Goal: Find specific page/section: Find specific page/section

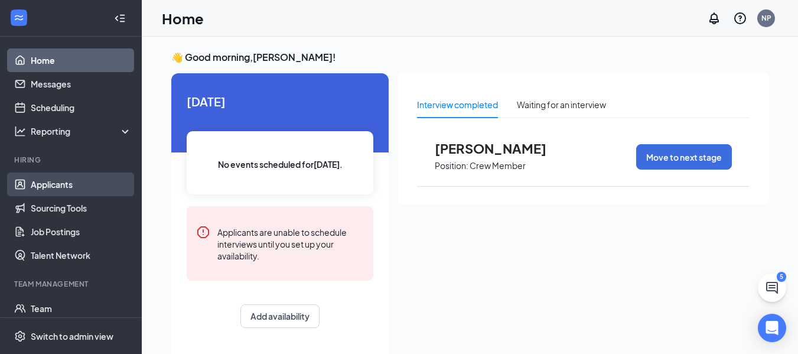
click at [52, 190] on link "Applicants" at bounding box center [81, 184] width 101 height 24
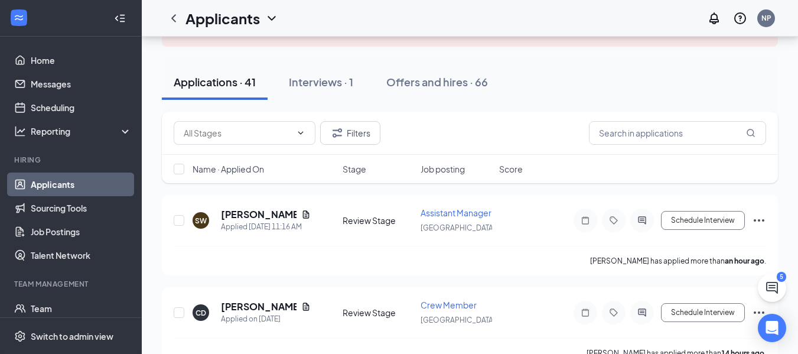
scroll to position [87, 0]
